Goal: Task Accomplishment & Management: Use online tool/utility

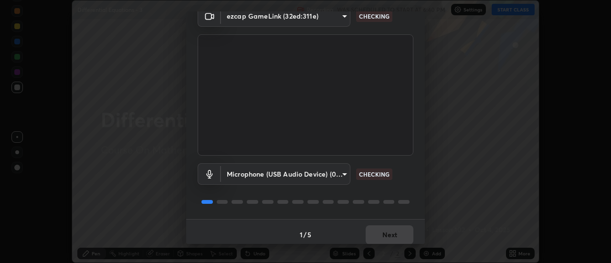
scroll to position [45, 0]
click at [339, 191] on div "Microphone (USB Audio Device) (0d8c:0014) 1f341a1f92a98376a051c756a96b737e10720…" at bounding box center [305, 186] width 216 height 63
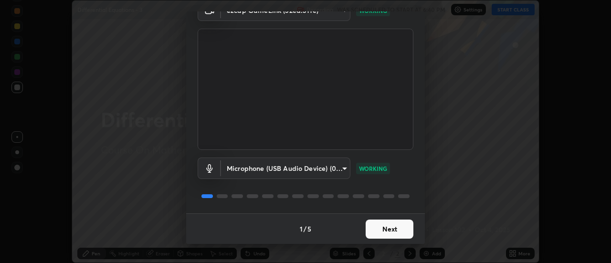
click at [372, 229] on button "Next" at bounding box center [389, 228] width 48 height 19
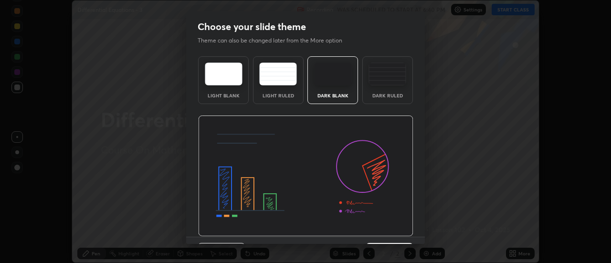
click at [374, 229] on img at bounding box center [305, 175] width 215 height 121
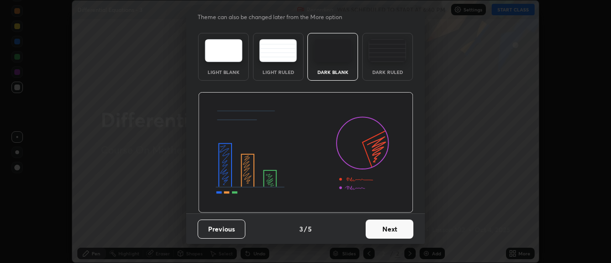
click at [378, 231] on button "Next" at bounding box center [389, 228] width 48 height 19
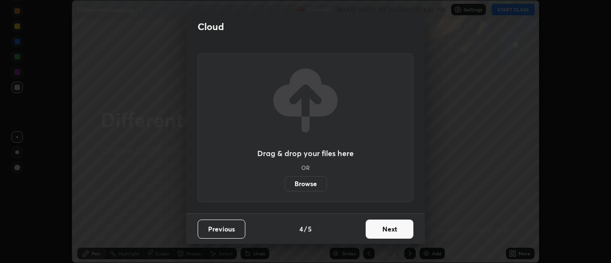
click at [379, 229] on button "Next" at bounding box center [389, 228] width 48 height 19
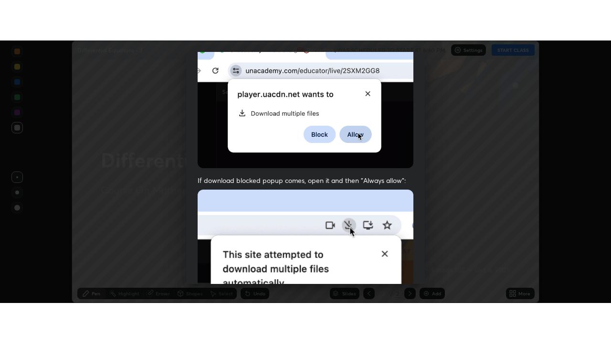
scroll to position [245, 0]
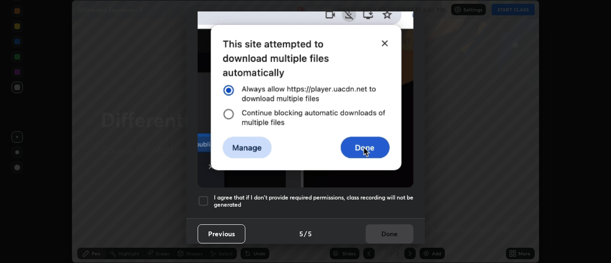
click at [204, 195] on div at bounding box center [202, 200] width 11 height 11
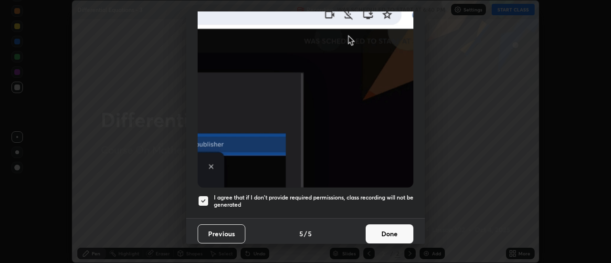
click at [372, 230] on button "Done" at bounding box center [389, 233] width 48 height 19
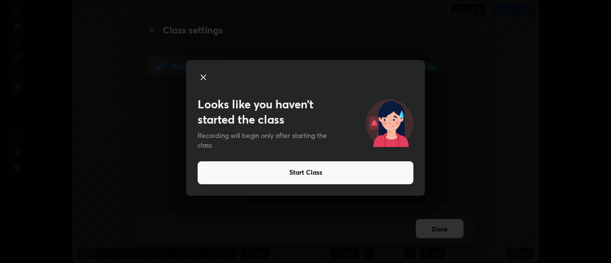
click at [442, 190] on div "Looks like you haven’t started the class Recording will begin only after starti…" at bounding box center [305, 131] width 611 height 263
click at [438, 193] on div "Looks like you haven’t started the class Recording will begin only after starti…" at bounding box center [305, 131] width 611 height 263
click at [427, 194] on div "Looks like you haven’t started the class Recording will begin only after starti…" at bounding box center [305, 131] width 611 height 263
click at [342, 173] on button "Start Class" at bounding box center [305, 172] width 216 height 23
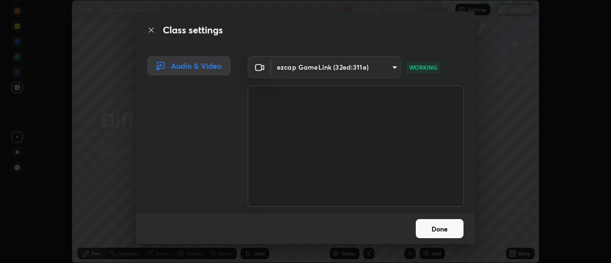
click at [433, 223] on button "Done" at bounding box center [439, 228] width 48 height 19
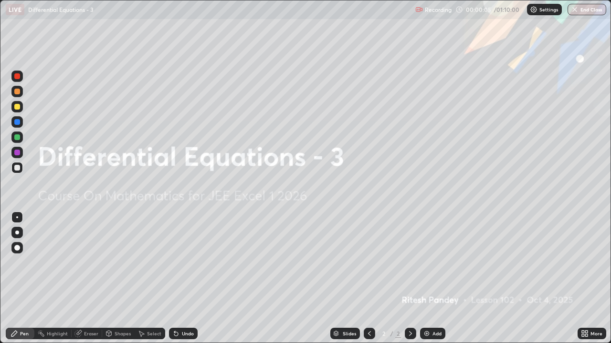
scroll to position [343, 611]
click at [431, 262] on div "Add" at bounding box center [432, 333] width 25 height 11
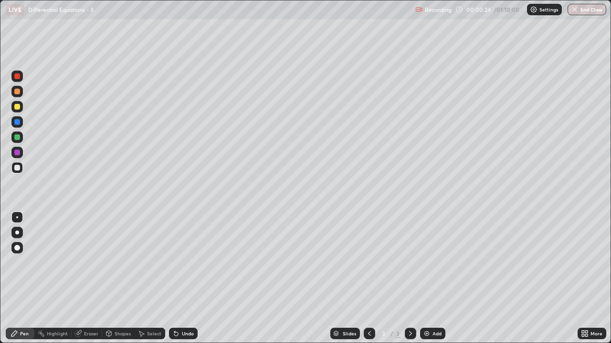
click at [19, 105] on div at bounding box center [17, 107] width 6 height 6
click at [17, 168] on div at bounding box center [17, 168] width 6 height 6
click at [185, 262] on div "Undo" at bounding box center [188, 334] width 12 height 5
click at [183, 262] on div "Undo" at bounding box center [183, 333] width 29 height 11
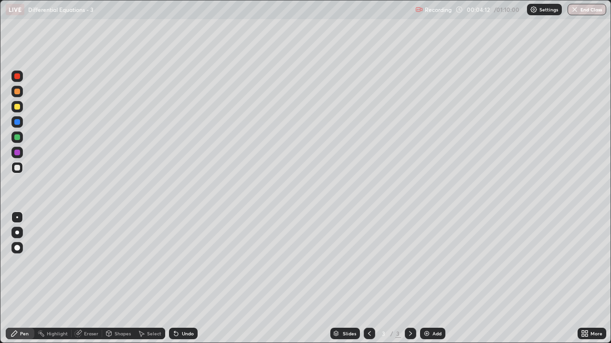
click at [183, 262] on div "Undo" at bounding box center [183, 333] width 29 height 11
click at [182, 262] on div "Undo" at bounding box center [183, 333] width 29 height 11
click at [433, 262] on div "Add" at bounding box center [436, 334] width 9 height 5
click at [368, 262] on icon at bounding box center [369, 334] width 8 height 8
click at [412, 262] on icon at bounding box center [410, 334] width 8 height 8
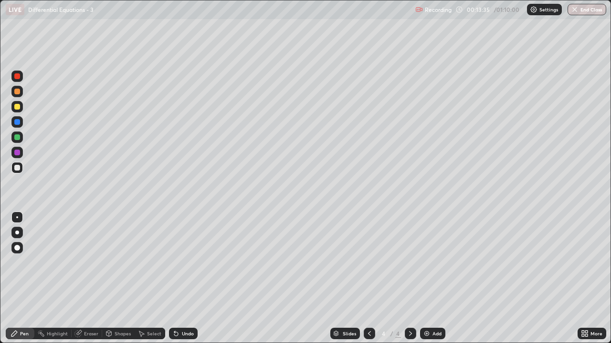
click at [435, 262] on div "Add" at bounding box center [436, 334] width 9 height 5
click at [368, 262] on icon at bounding box center [369, 334] width 8 height 8
click at [414, 262] on div at bounding box center [410, 333] width 11 height 11
click at [18, 108] on div at bounding box center [17, 107] width 6 height 6
click at [20, 165] on div at bounding box center [16, 167] width 11 height 11
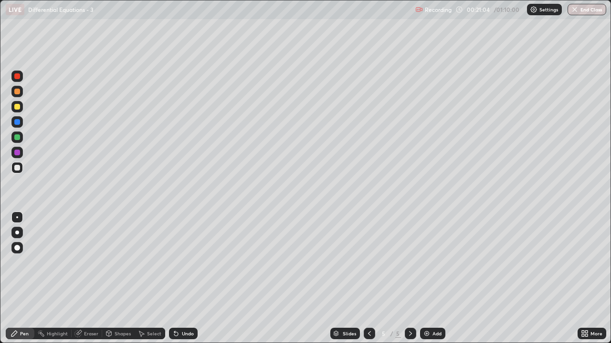
click at [184, 262] on div "Undo" at bounding box center [183, 333] width 29 height 11
click at [183, 262] on div "Undo" at bounding box center [188, 334] width 12 height 5
click at [182, 262] on div "Undo" at bounding box center [188, 334] width 12 height 5
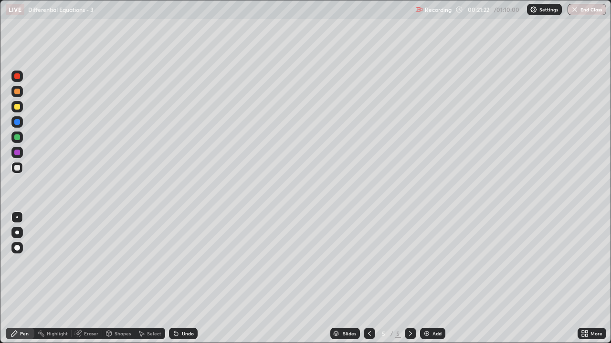
click at [182, 262] on div "Undo" at bounding box center [188, 334] width 12 height 5
click at [180, 262] on div "Undo" at bounding box center [183, 333] width 29 height 11
click at [96, 262] on div "Eraser" at bounding box center [87, 333] width 31 height 11
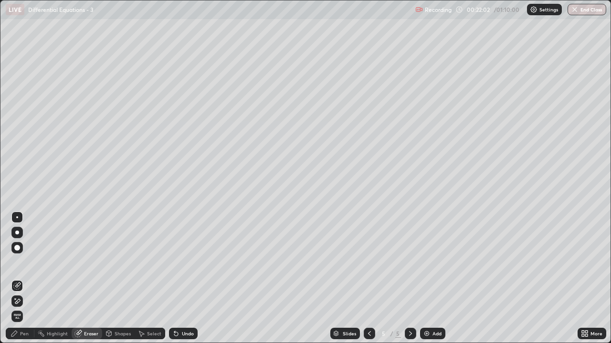
click at [20, 262] on div "Pen" at bounding box center [24, 334] width 9 height 5
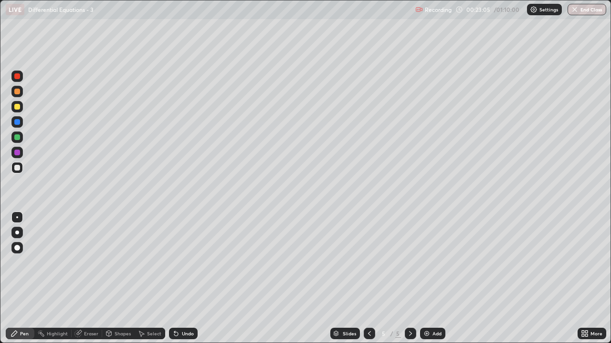
click at [435, 262] on div "Add" at bounding box center [436, 334] width 9 height 5
click at [16, 106] on div at bounding box center [17, 107] width 6 height 6
click at [17, 168] on div at bounding box center [17, 168] width 6 height 6
click at [434, 262] on div "Add" at bounding box center [436, 334] width 9 height 5
click at [21, 110] on div at bounding box center [16, 106] width 11 height 11
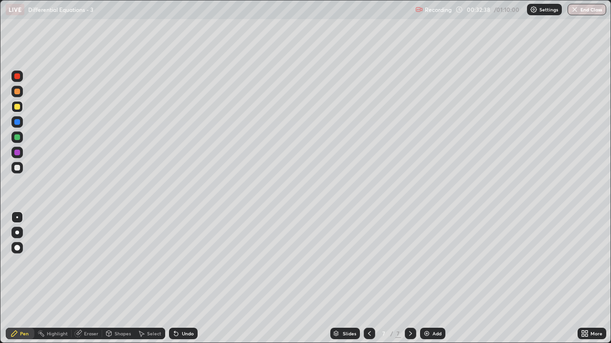
click at [16, 171] on div at bounding box center [16, 167] width 11 height 11
click at [84, 262] on div "Eraser" at bounding box center [91, 334] width 14 height 5
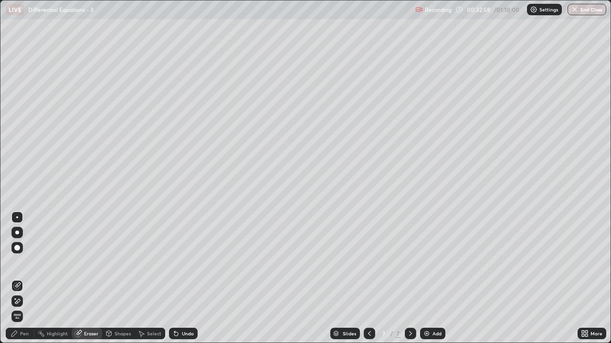
click at [26, 262] on div "Pen" at bounding box center [20, 333] width 29 height 11
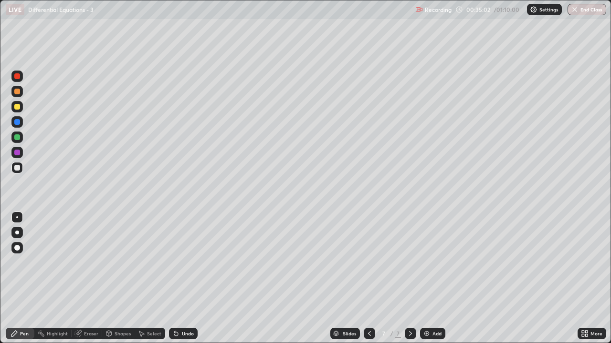
click at [434, 262] on div "Add" at bounding box center [436, 334] width 9 height 5
click at [19, 107] on div at bounding box center [17, 107] width 6 height 6
click at [22, 164] on div at bounding box center [16, 167] width 11 height 15
click at [175, 262] on icon at bounding box center [176, 334] width 4 height 4
click at [179, 262] on div "Undo" at bounding box center [183, 333] width 29 height 11
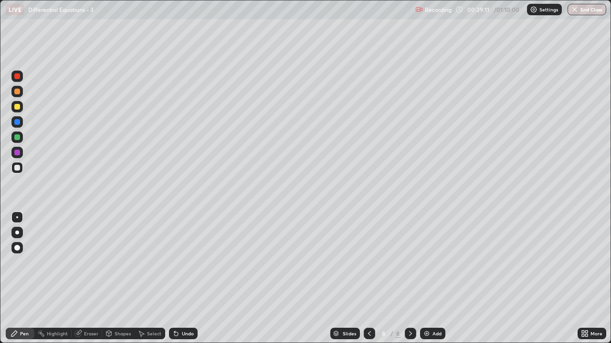
click at [183, 262] on div "Undo" at bounding box center [188, 334] width 12 height 5
click at [179, 262] on div "Undo" at bounding box center [183, 333] width 29 height 11
click at [215, 262] on div "Slides 8 / 8 Add" at bounding box center [387, 333] width 380 height 19
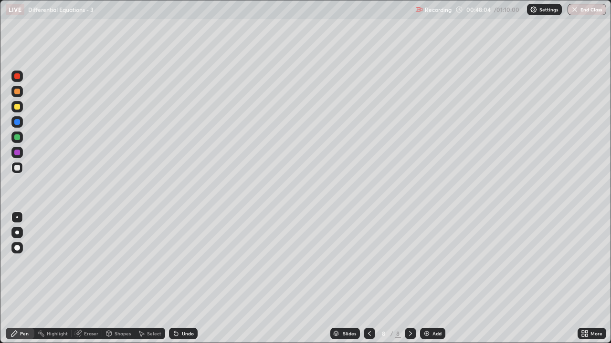
click at [214, 262] on div "Slides 8 / 8 Add" at bounding box center [387, 333] width 380 height 19
click at [236, 262] on div "Slides 8 / 8 Add" at bounding box center [387, 333] width 380 height 19
click at [239, 262] on div "Slides 8 / 8 Add" at bounding box center [387, 333] width 380 height 19
click at [248, 262] on div "Slides 8 / 8 Add" at bounding box center [387, 333] width 380 height 19
click at [434, 262] on div "Add" at bounding box center [436, 334] width 9 height 5
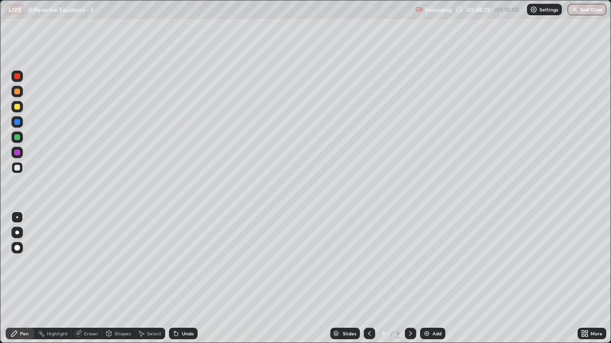
click at [18, 110] on div at bounding box center [16, 106] width 11 height 11
click at [19, 170] on div at bounding box center [17, 168] width 6 height 6
click at [184, 262] on div "Undo" at bounding box center [188, 334] width 12 height 5
click at [182, 262] on div "Undo" at bounding box center [188, 334] width 12 height 5
click at [180, 262] on div "Undo" at bounding box center [183, 333] width 29 height 11
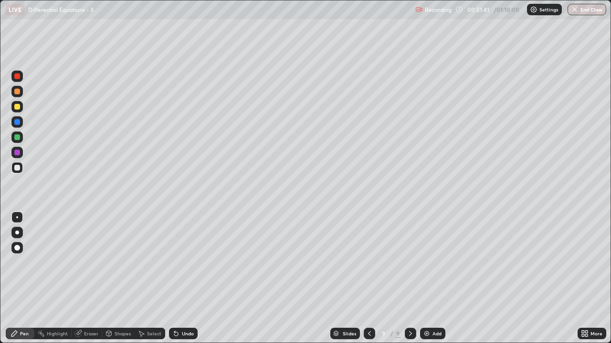
click at [179, 262] on div "Undo" at bounding box center [183, 333] width 29 height 11
click at [184, 262] on div "Undo" at bounding box center [188, 334] width 12 height 5
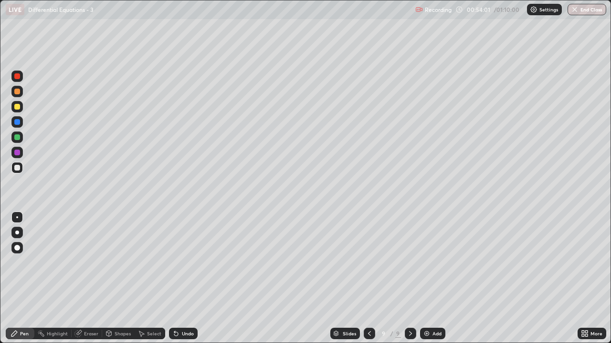
click at [182, 262] on div "Undo" at bounding box center [188, 334] width 12 height 5
click at [590, 10] on button "End Class" at bounding box center [586, 9] width 39 height 11
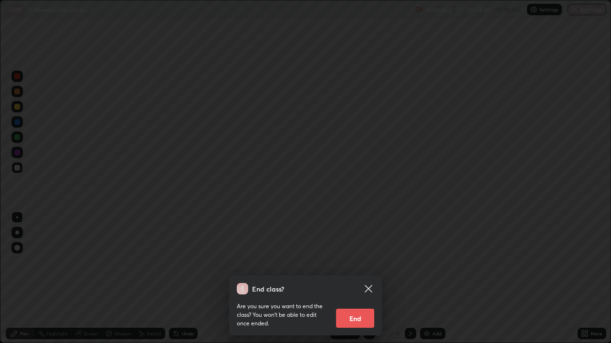
click at [354, 262] on button "End" at bounding box center [355, 318] width 38 height 19
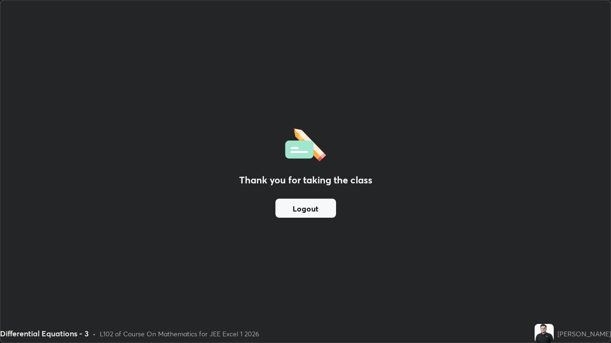
click at [319, 208] on button "Logout" at bounding box center [305, 208] width 61 height 19
